Goal: Information Seeking & Learning: Stay updated

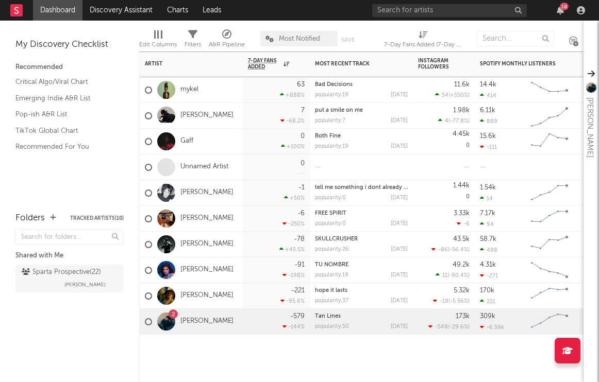
click at [315, 366] on div "Artist Notifications 7-Day Fans Added WoW % Change Most Recent Track Popularity…" at bounding box center [361, 217] width 444 height 331
click at [82, 97] on link "Emerging Indie A&R List" at bounding box center [64, 98] width 98 height 11
click at [20, 11] on rect at bounding box center [16, 10] width 12 height 12
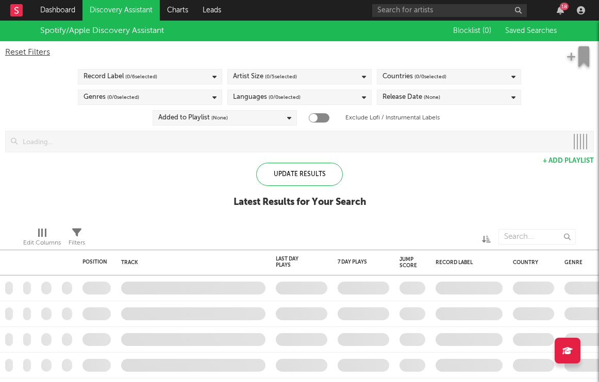
checkbox input "true"
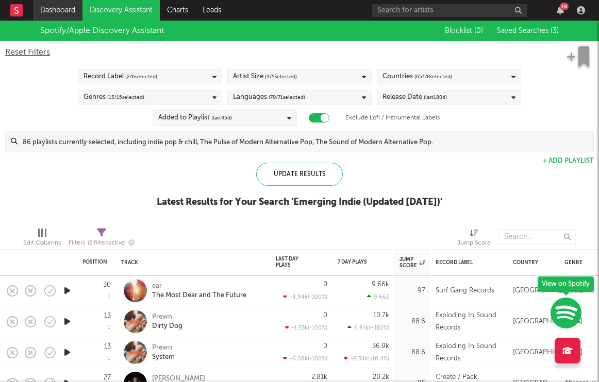
click at [64, 14] on link "Dashboard" at bounding box center [57, 10] width 49 height 21
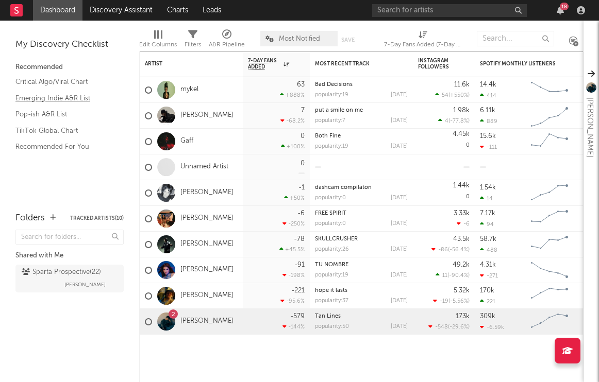
click at [82, 96] on link "Emerging Indie A&R List" at bounding box center [64, 98] width 98 height 11
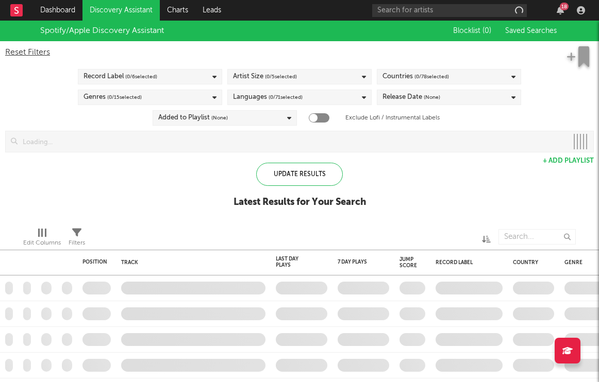
checkbox input "true"
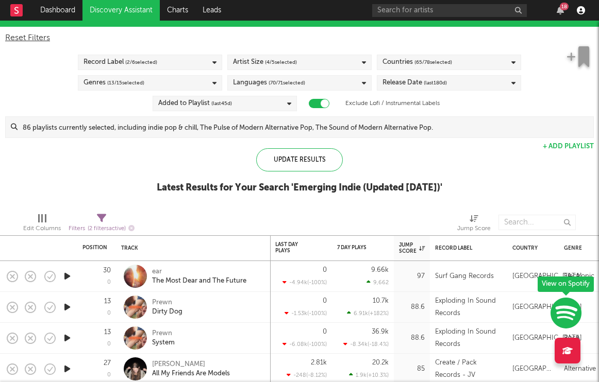
click at [581, 9] on icon "button" at bounding box center [581, 10] width 8 height 8
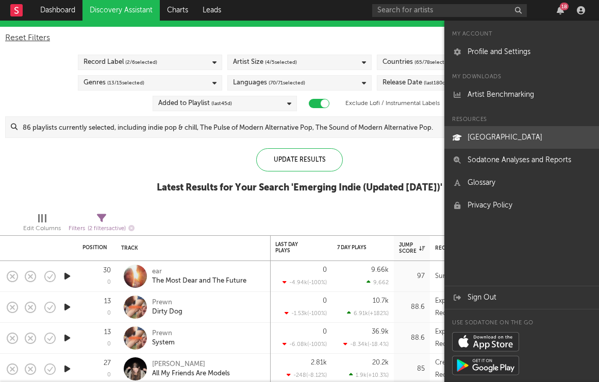
click at [506, 132] on link "[GEOGRAPHIC_DATA]" at bounding box center [521, 137] width 155 height 23
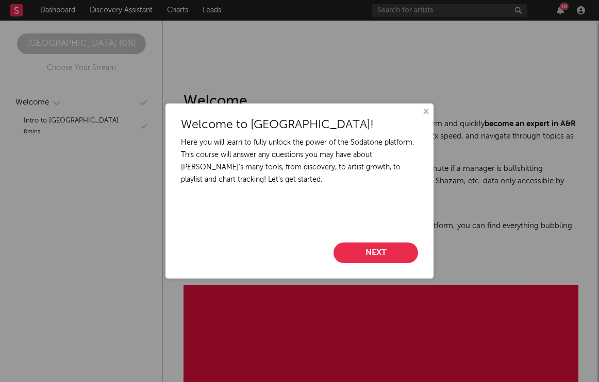
click at [398, 251] on button "Next" at bounding box center [375, 253] width 85 height 21
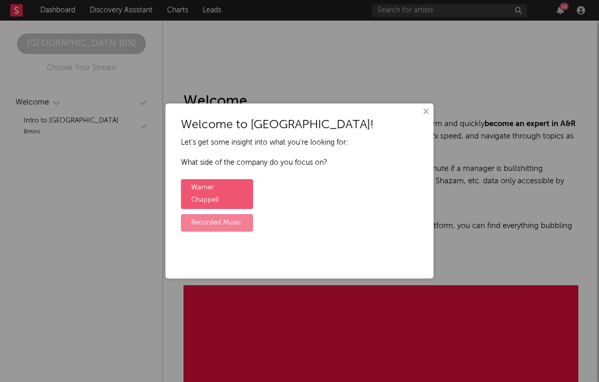
click at [245, 214] on label "Recorded Music" at bounding box center [217, 223] width 72 height 18
click at [188, 214] on input "Recorded Music" at bounding box center [184, 215] width 7 height 7
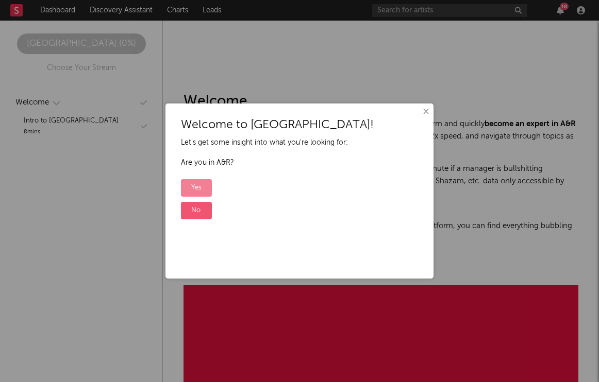
click at [198, 191] on label "Yes" at bounding box center [196, 188] width 31 height 18
click at [188, 183] on input "Yes" at bounding box center [184, 180] width 7 height 7
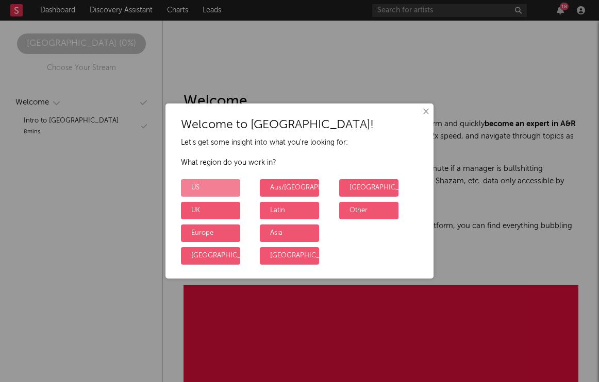
click at [222, 195] on label "US" at bounding box center [210, 188] width 59 height 18
click at [188, 183] on input "US" at bounding box center [184, 180] width 7 height 7
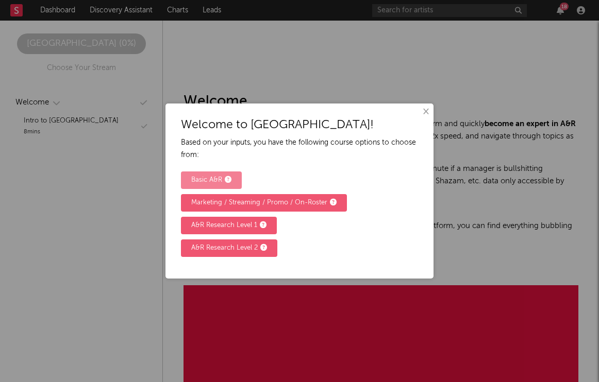
click at [208, 176] on div "Basic A&R" at bounding box center [211, 180] width 40 height 12
click at [188, 176] on input "Basic A&R" at bounding box center [184, 172] width 7 height 7
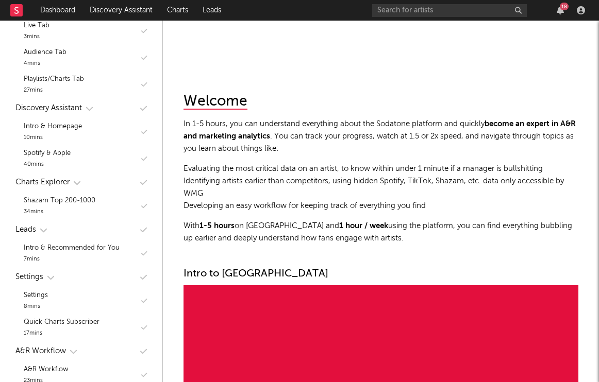
scroll to position [459, 0]
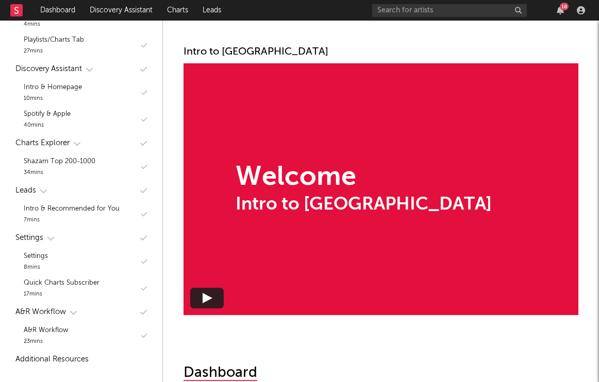
scroll to position [254, 0]
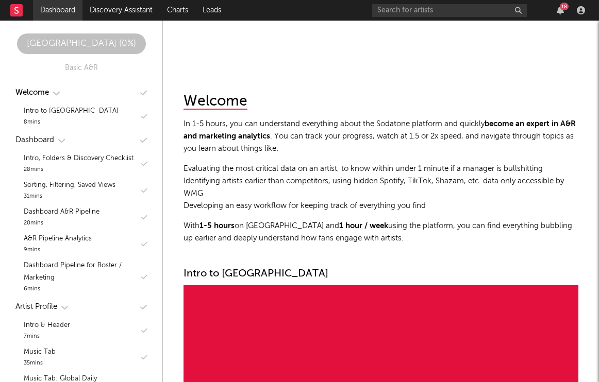
click at [72, 11] on link "Dashboard" at bounding box center [57, 10] width 49 height 21
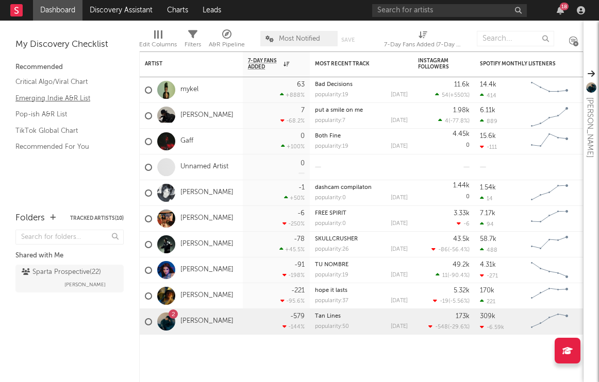
click at [81, 97] on link "Emerging Indie A&R List" at bounding box center [64, 98] width 98 height 11
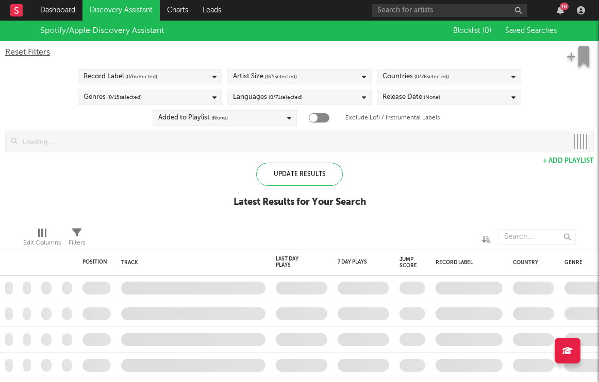
checkbox input "true"
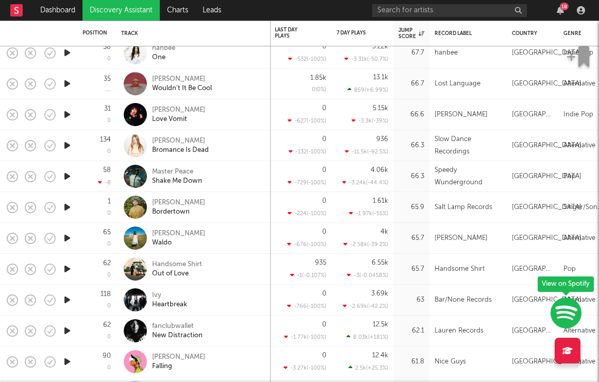
click at [19, 13] on rect at bounding box center [16, 10] width 12 height 12
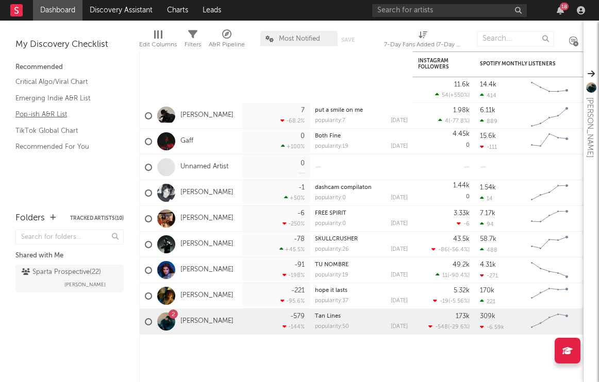
click at [60, 115] on link "Pop-ish A&R List" at bounding box center [64, 114] width 98 height 11
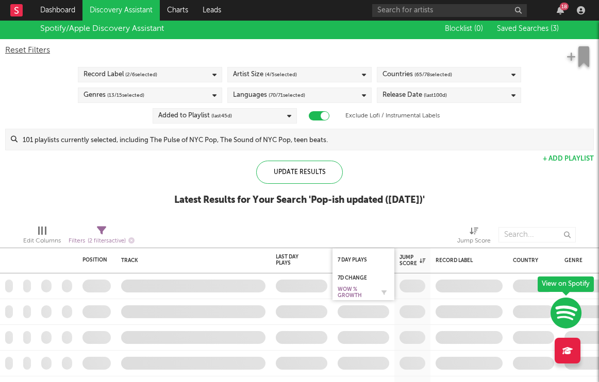
checkbox input "true"
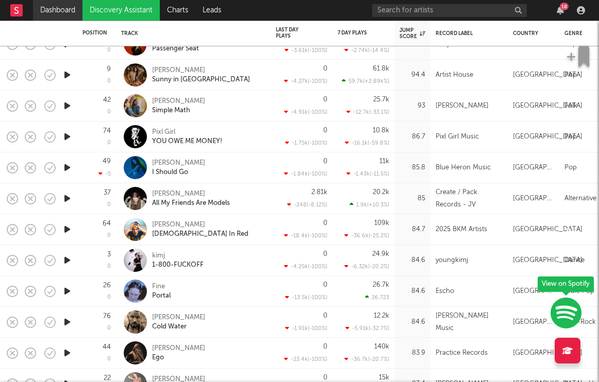
click at [43, 14] on link "Dashboard" at bounding box center [57, 10] width 49 height 21
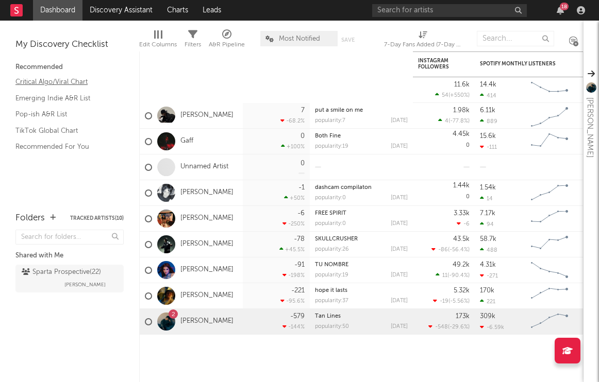
click at [80, 85] on link "Critical Algo/Viral Chart" at bounding box center [64, 81] width 98 height 11
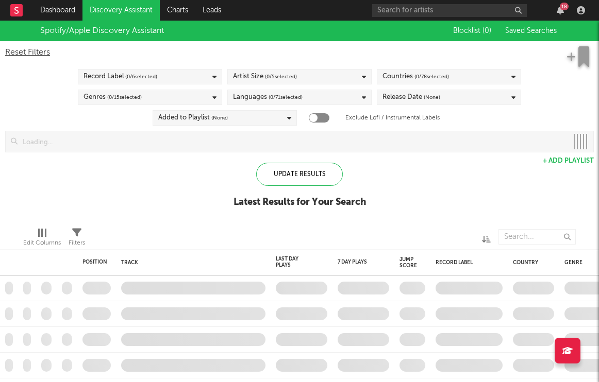
checkbox input "true"
